Goal: Navigation & Orientation: Find specific page/section

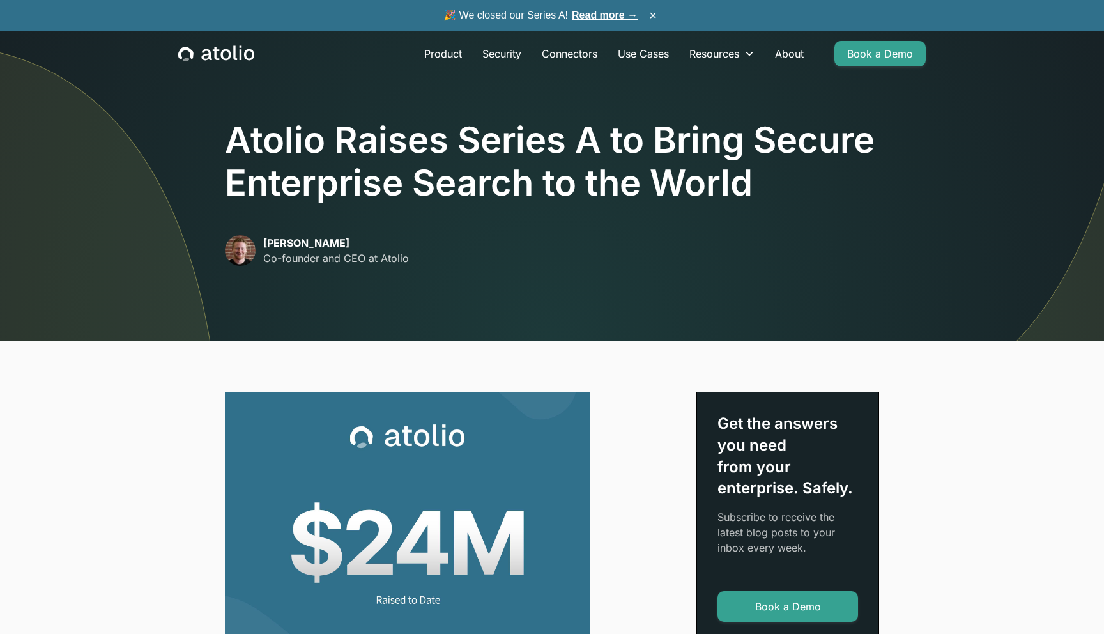
scroll to position [23, 0]
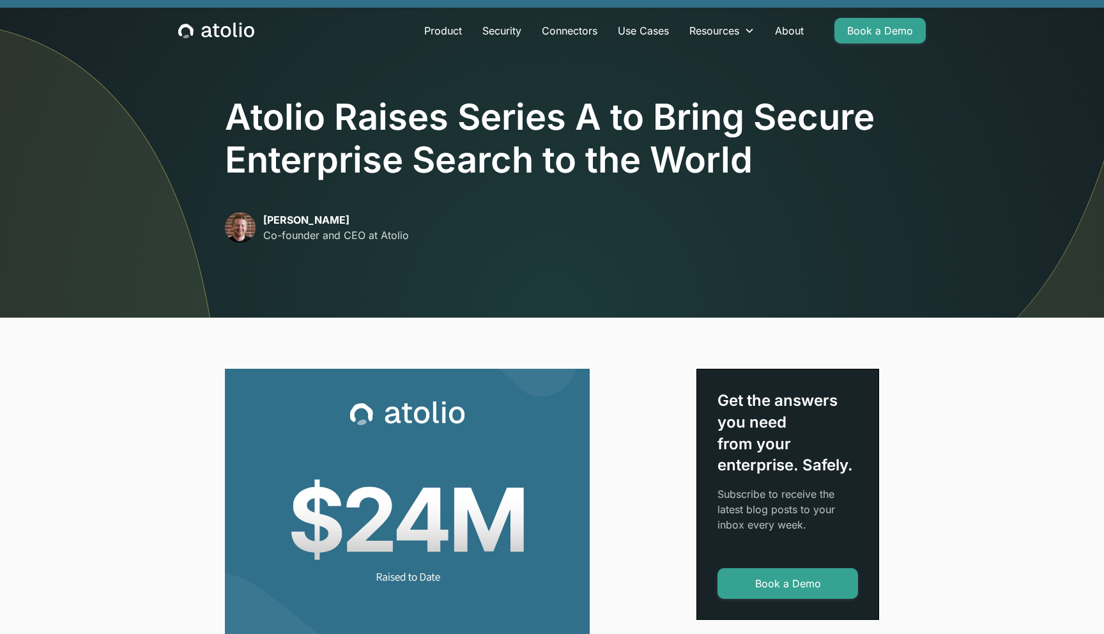
click at [278, 220] on p "David Lanstein" at bounding box center [336, 219] width 146 height 15
click at [222, 229] on div "Atolio Raises Series A to Bring Secure Enterprise Search to the World David Lan…" at bounding box center [552, 177] width 818 height 279
click at [237, 224] on img at bounding box center [240, 227] width 31 height 31
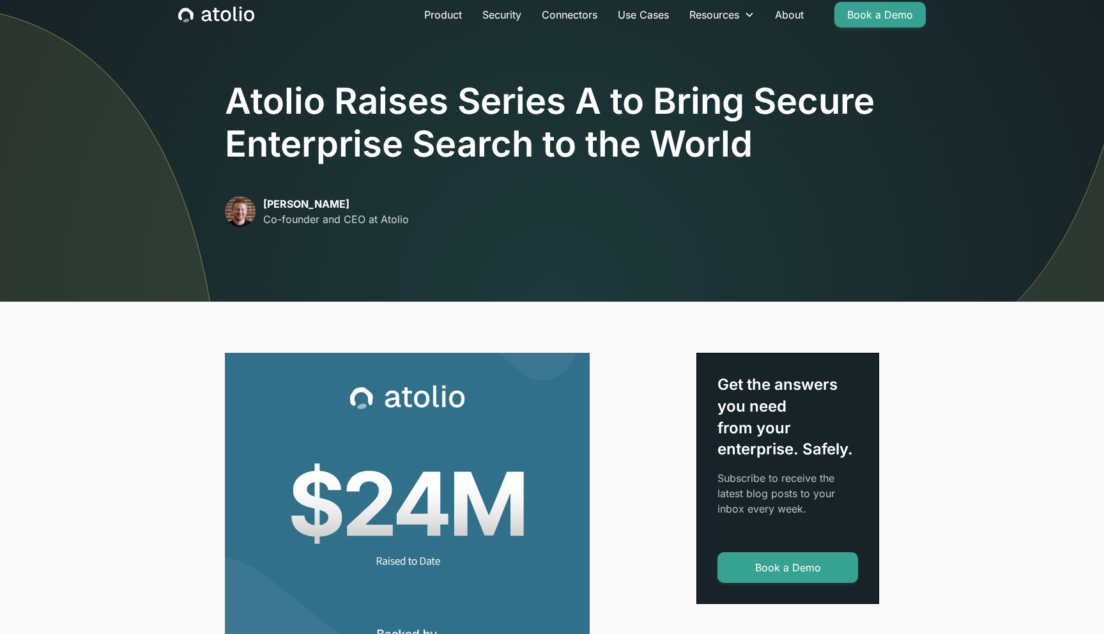
scroll to position [6, 0]
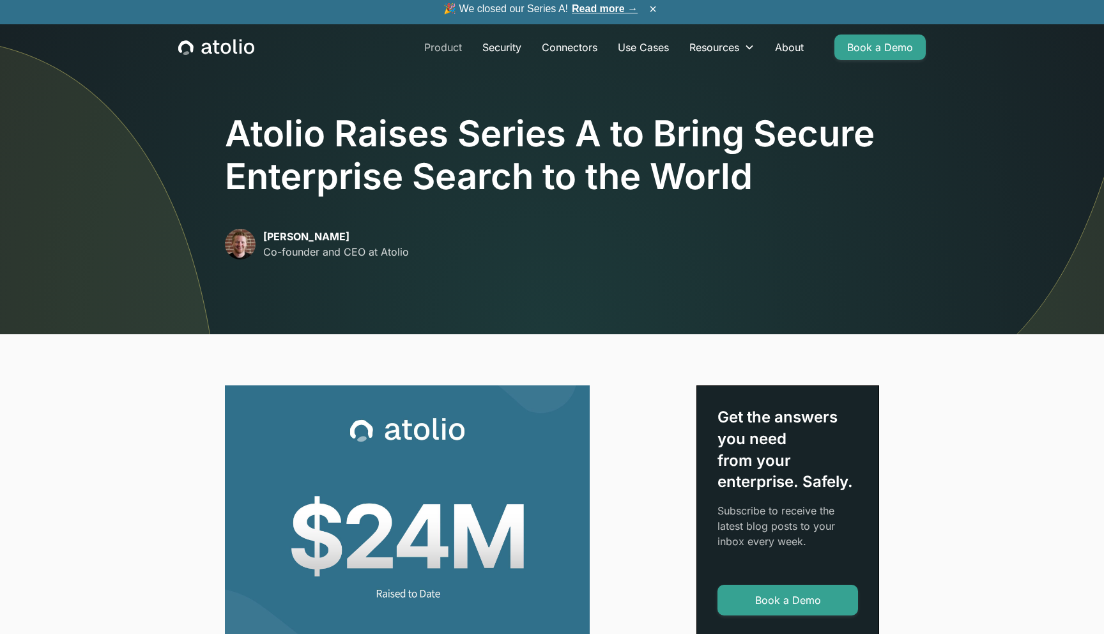
click at [448, 43] on link "Product" at bounding box center [443, 47] width 58 height 26
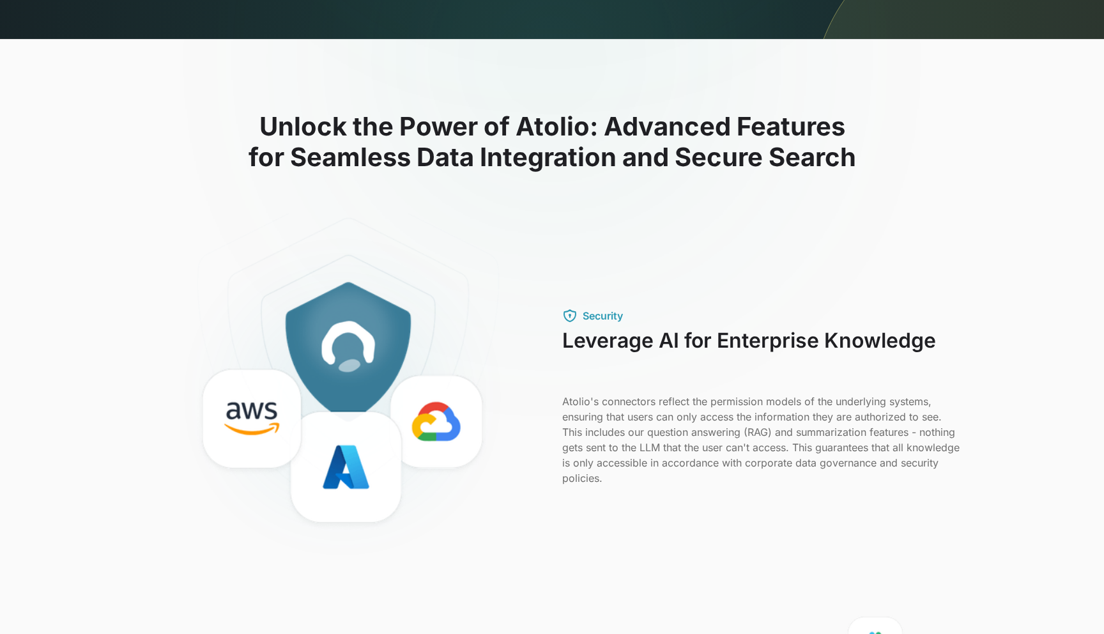
scroll to position [169, 0]
